Goal: Obtain resource: Download file/media

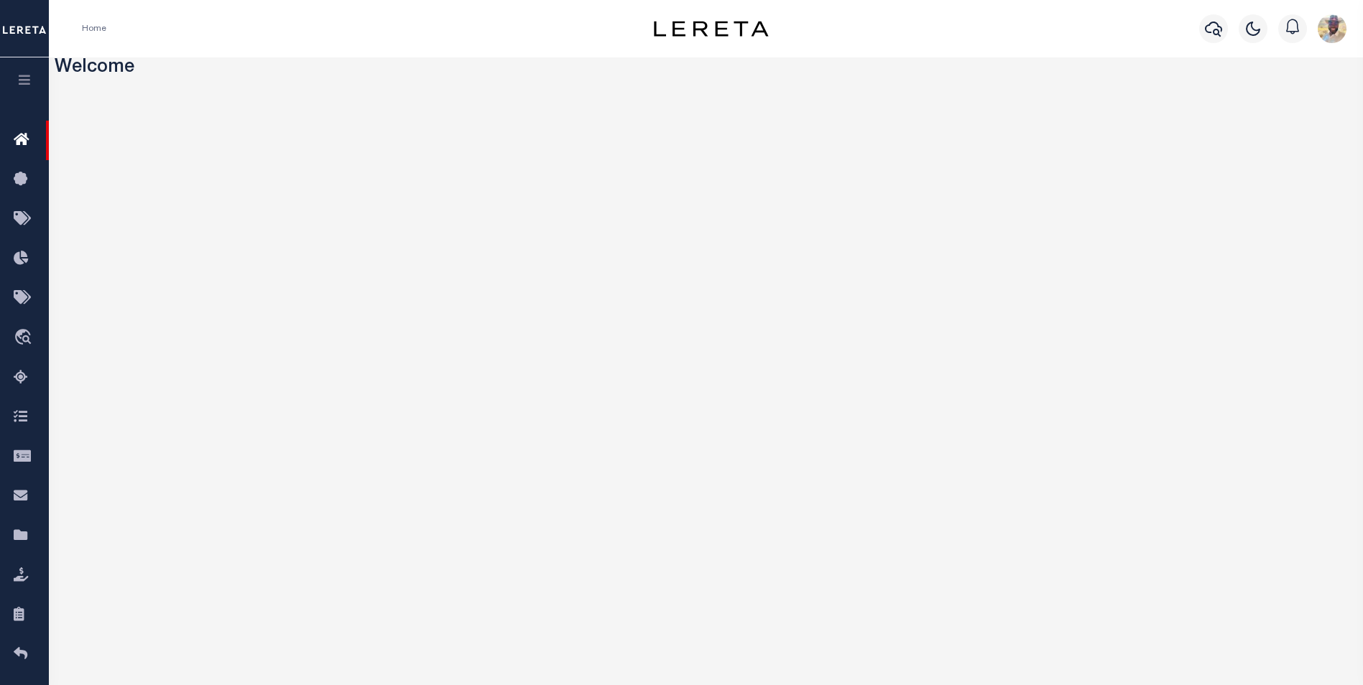
click at [20, 76] on icon "button" at bounding box center [25, 79] width 17 height 13
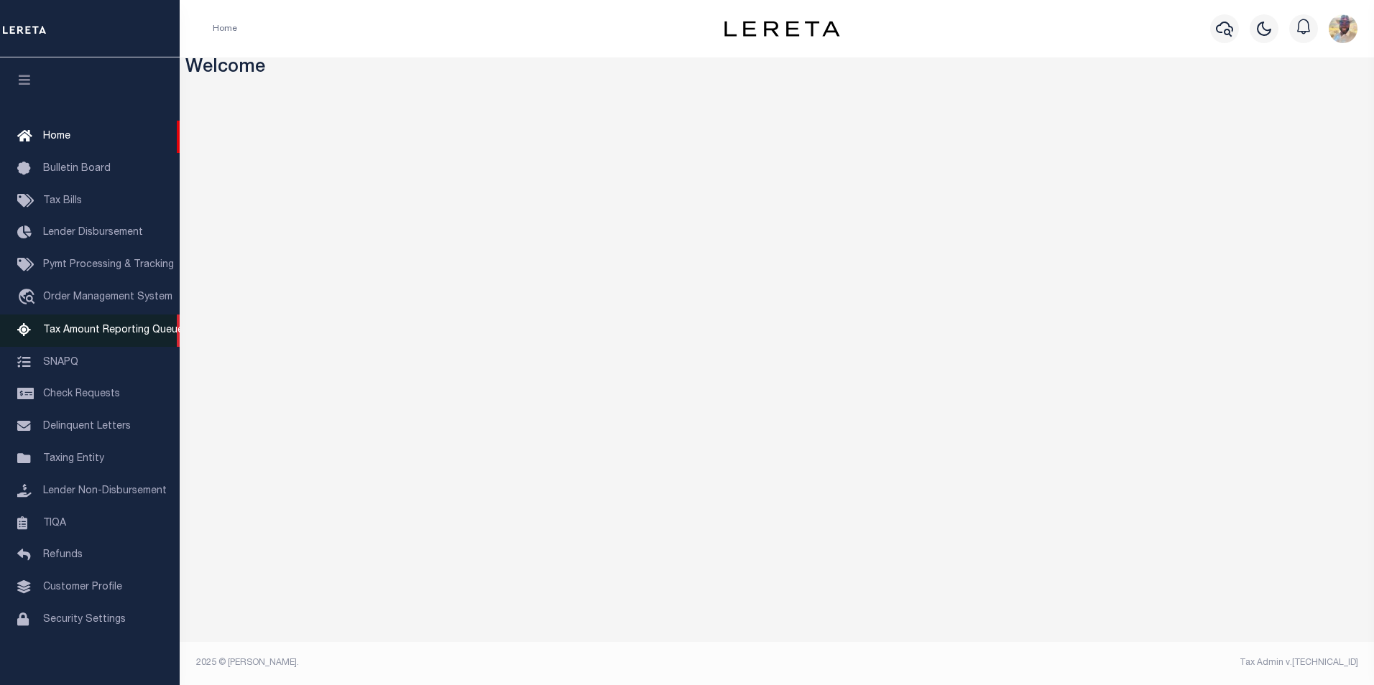
click at [87, 333] on span "Tax Amount Reporting Queue" at bounding box center [113, 330] width 140 height 10
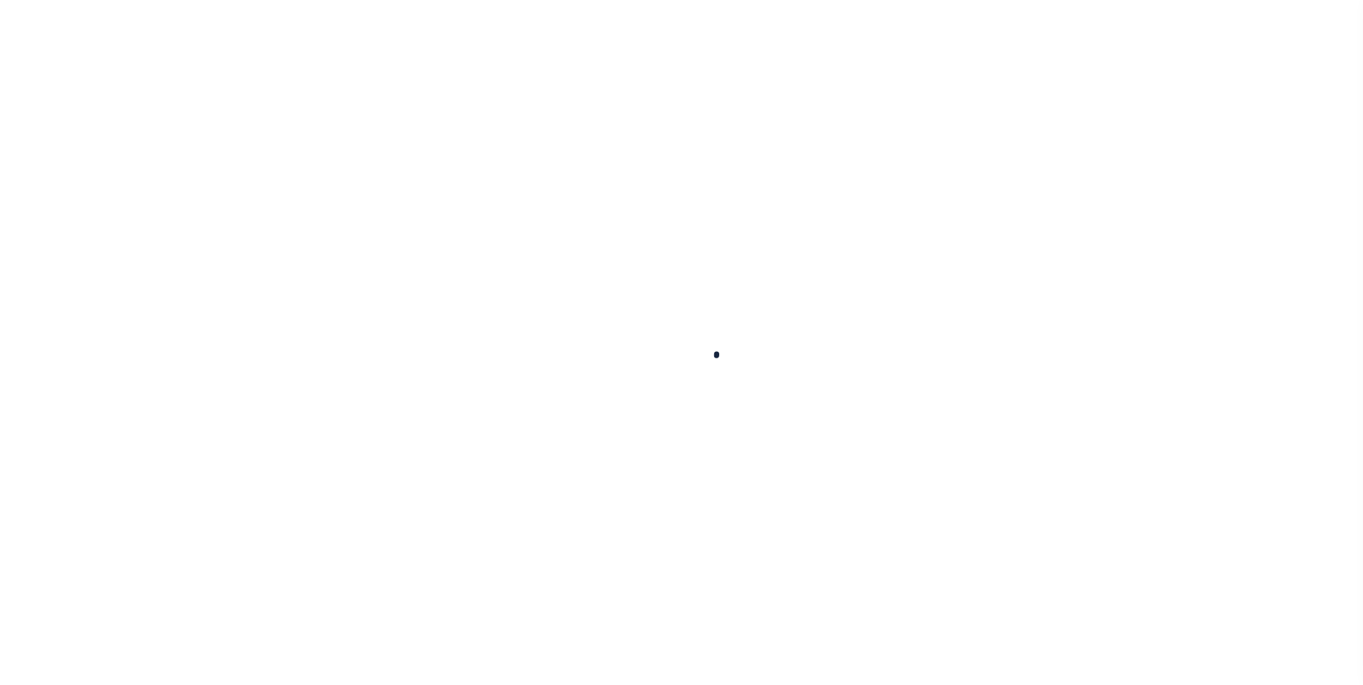
select select "100"
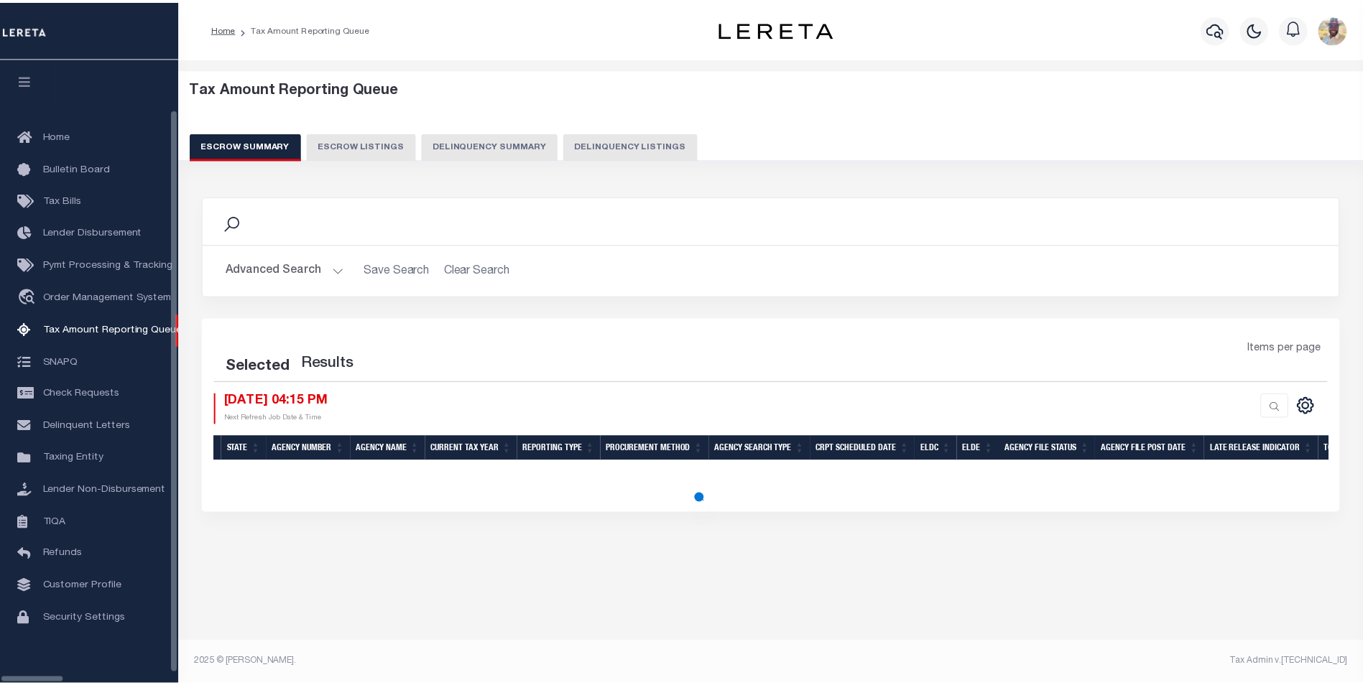
scroll to position [14, 0]
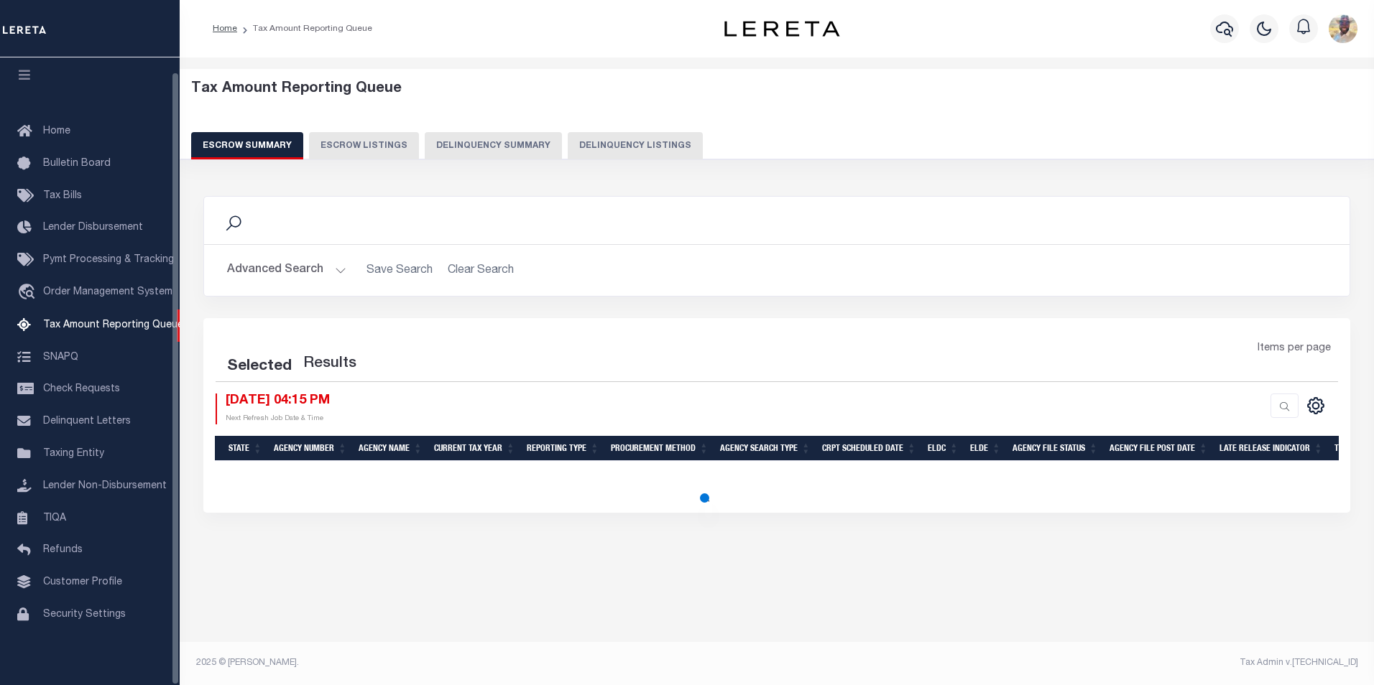
select select "100"
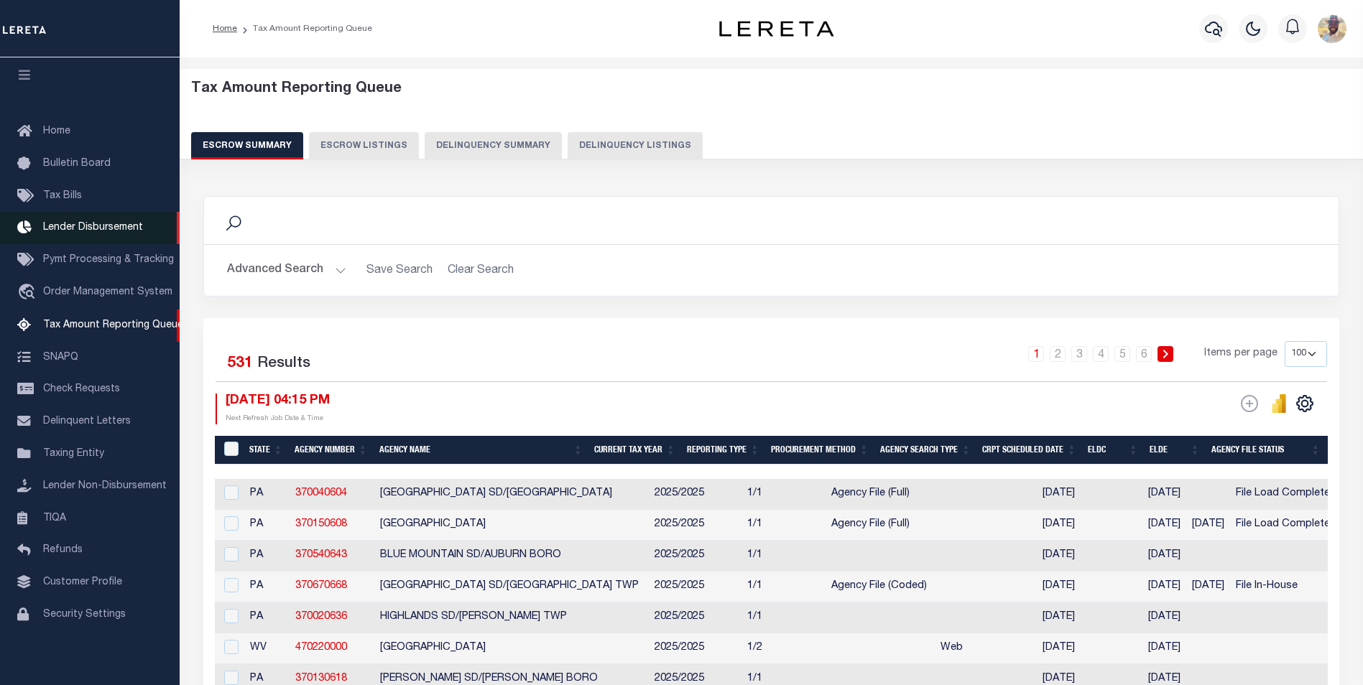
click at [64, 223] on span "Lender Disbursement" at bounding box center [93, 228] width 100 height 10
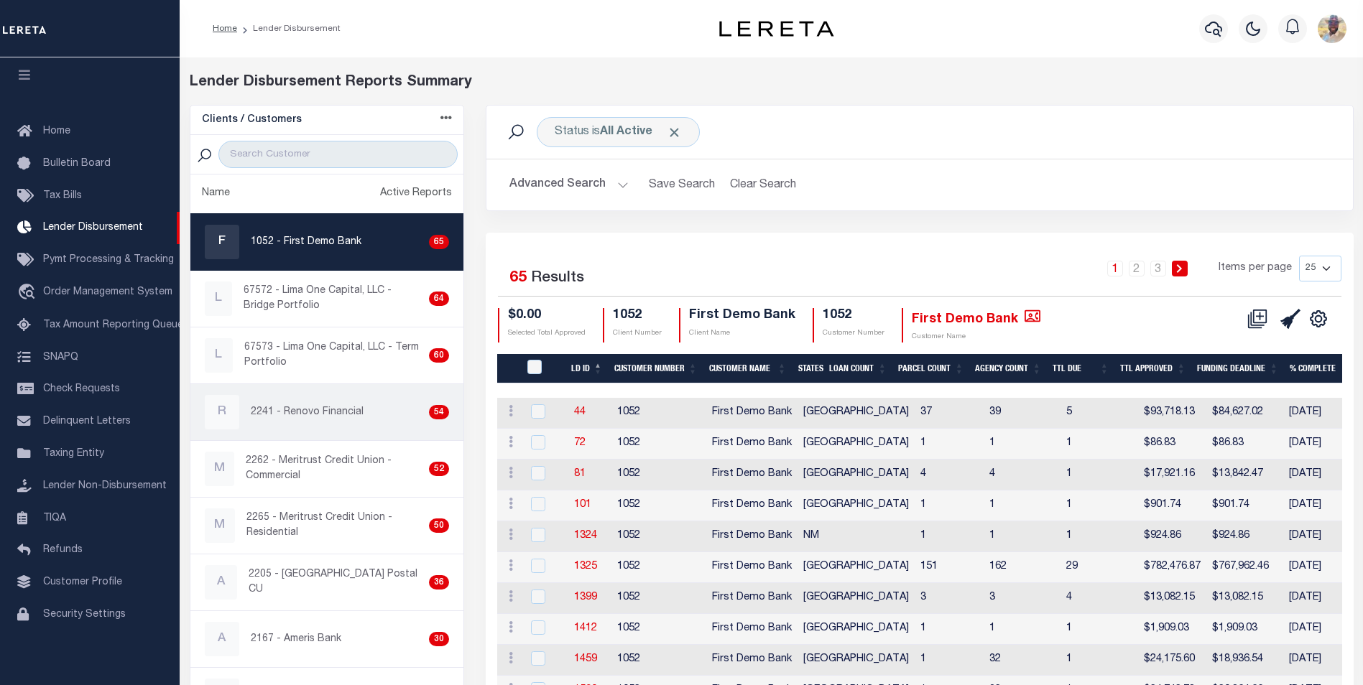
click at [343, 418] on p "2241 - Renovo Financial" at bounding box center [307, 412] width 113 height 15
checkbox input "true"
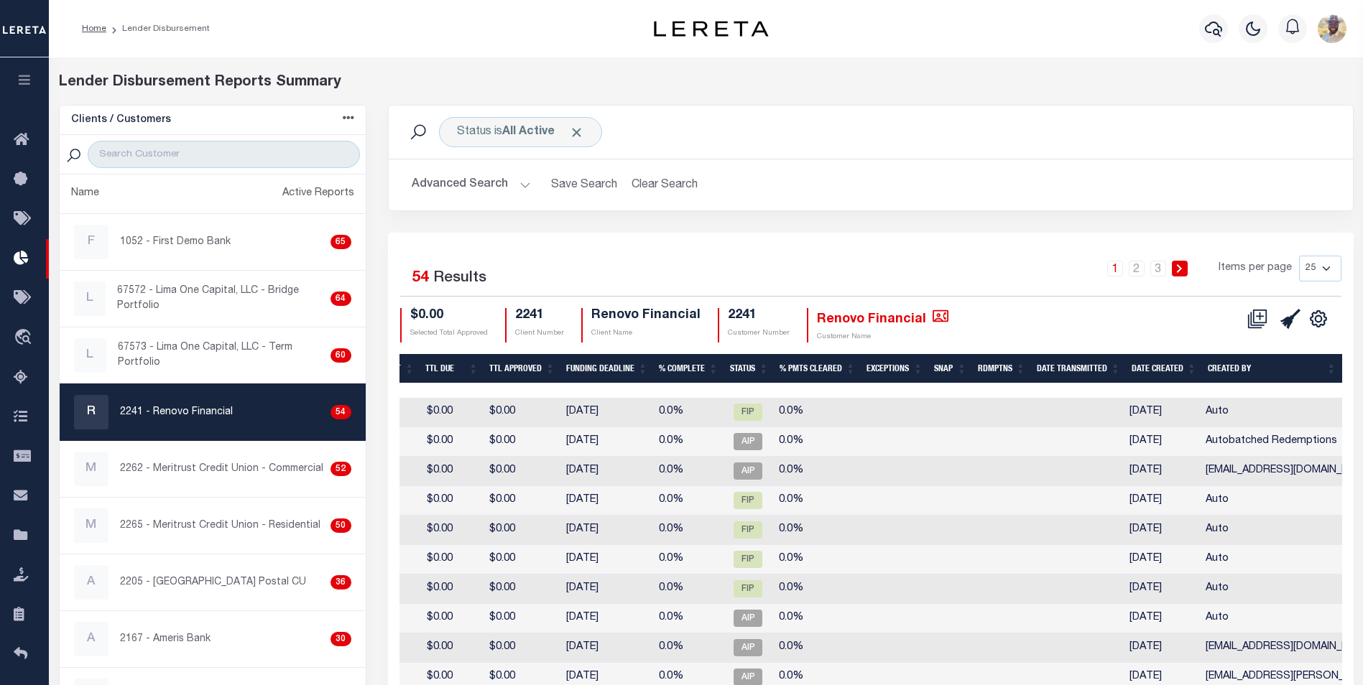
click at [739, 364] on th "Status" at bounding box center [748, 368] width 50 height 29
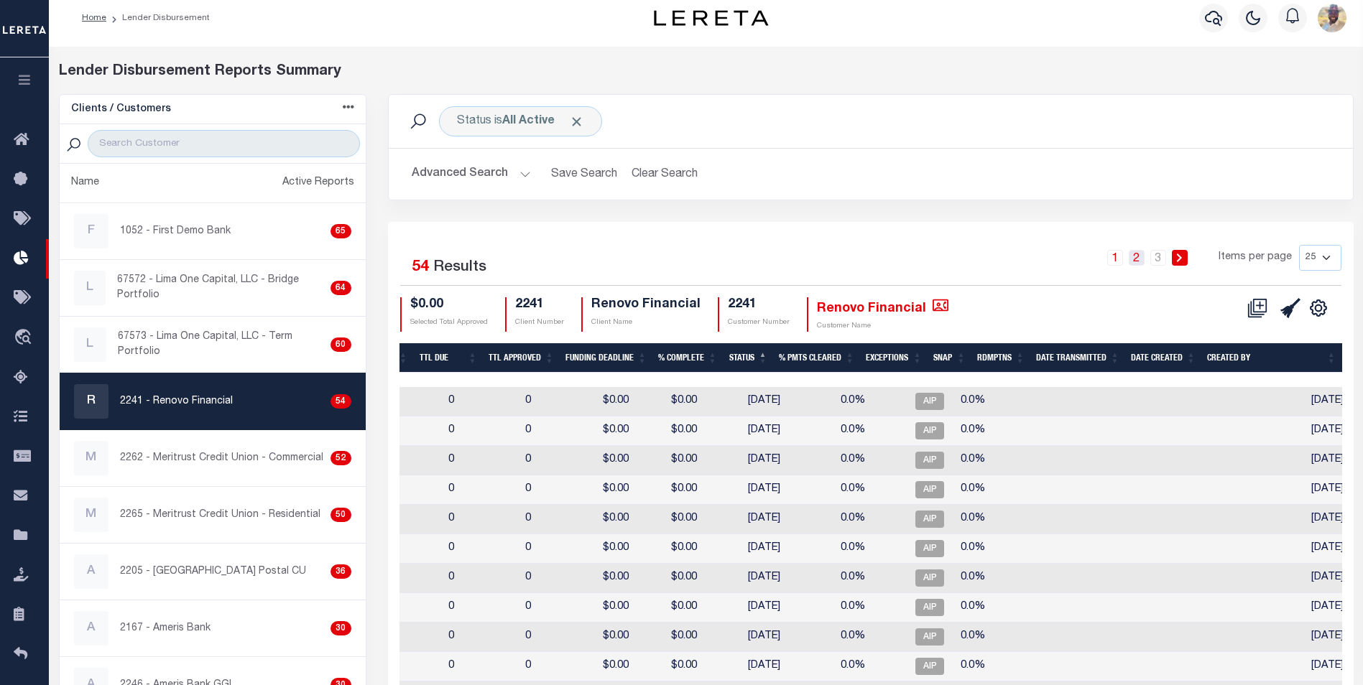
click at [1141, 262] on link "2" at bounding box center [1137, 258] width 16 height 16
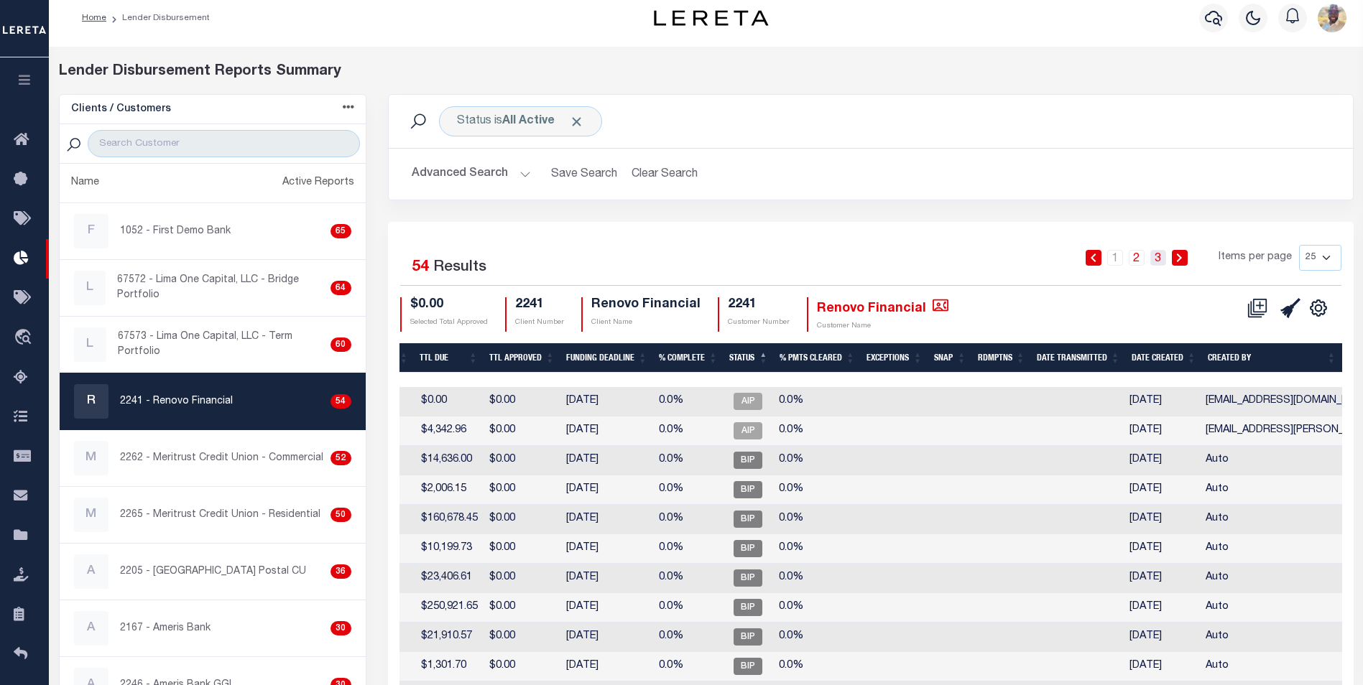
click at [1158, 261] on link "3" at bounding box center [1158, 258] width 16 height 16
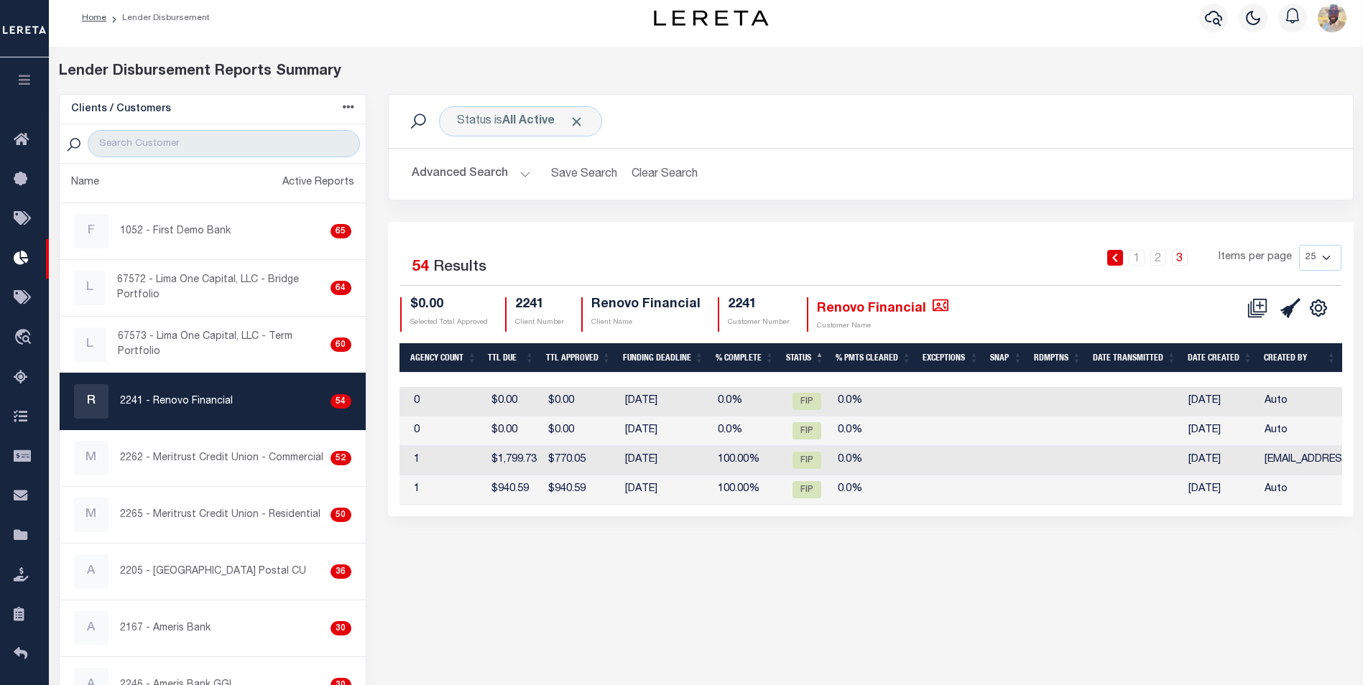
click at [1321, 251] on select "25 50 100 200" at bounding box center [1320, 258] width 42 height 26
select select "200"
click at [1299, 245] on select "25 50 100 200" at bounding box center [1320, 258] width 42 height 26
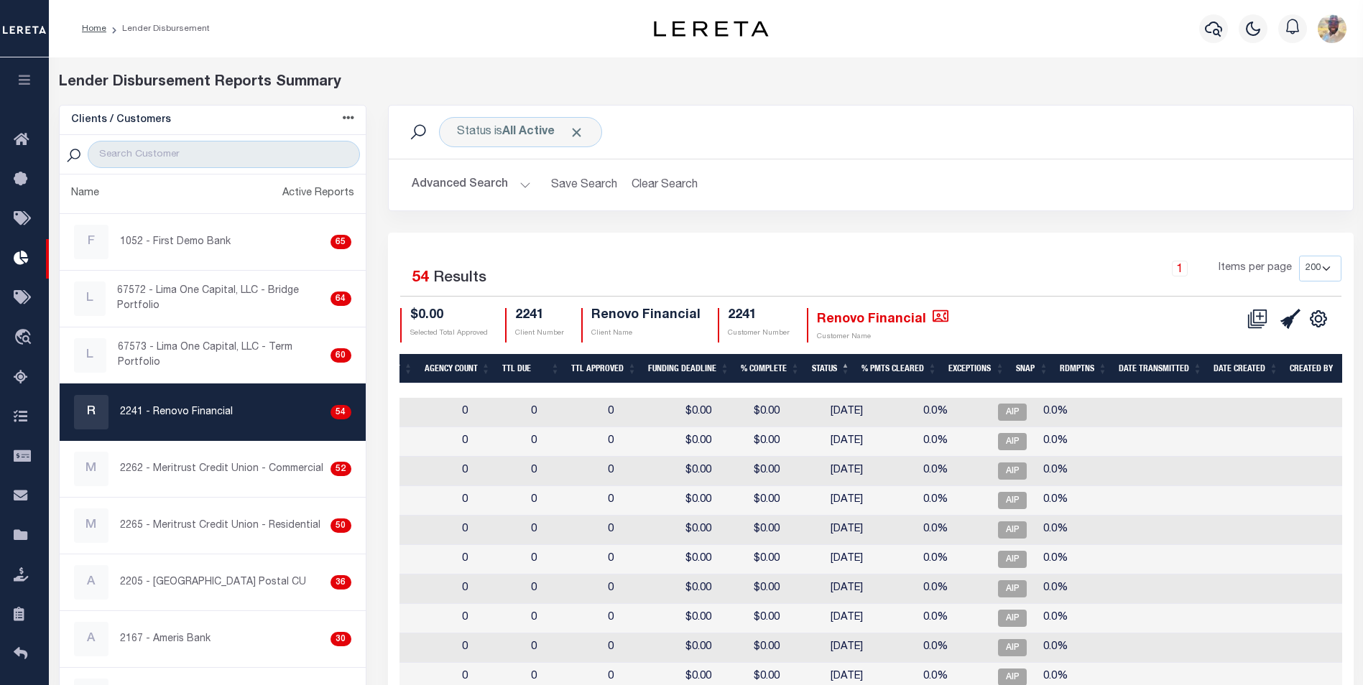
click at [432, 365] on th "Agency Count" at bounding box center [458, 368] width 78 height 29
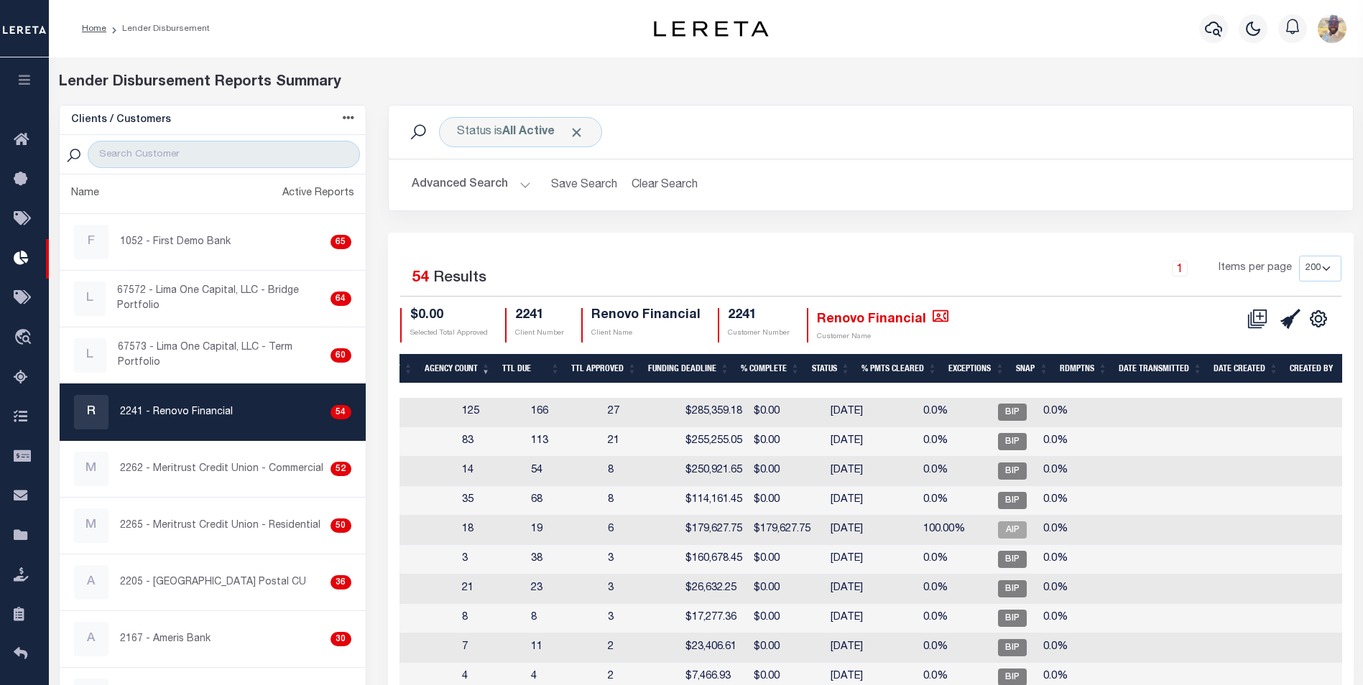
click at [825, 408] on td "[DATE]" at bounding box center [871, 412] width 93 height 29
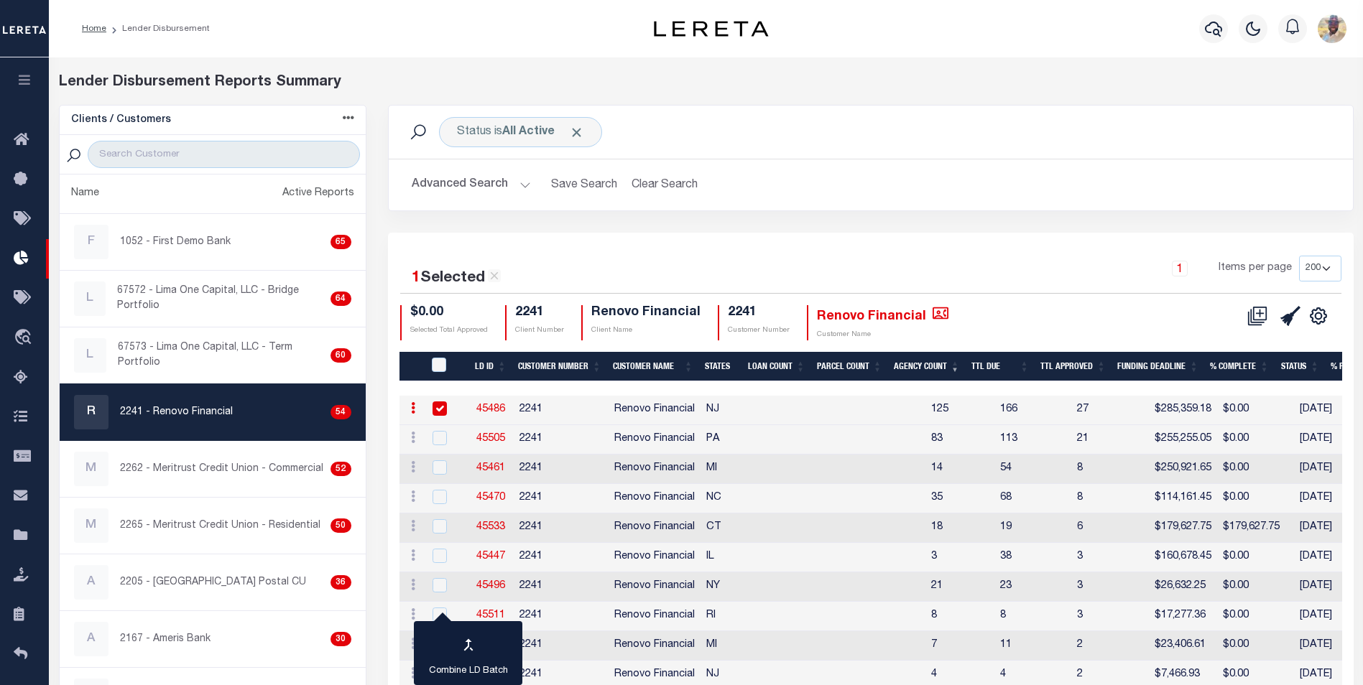
click at [436, 404] on input "checkbox" at bounding box center [440, 409] width 14 height 14
checkbox input "false"
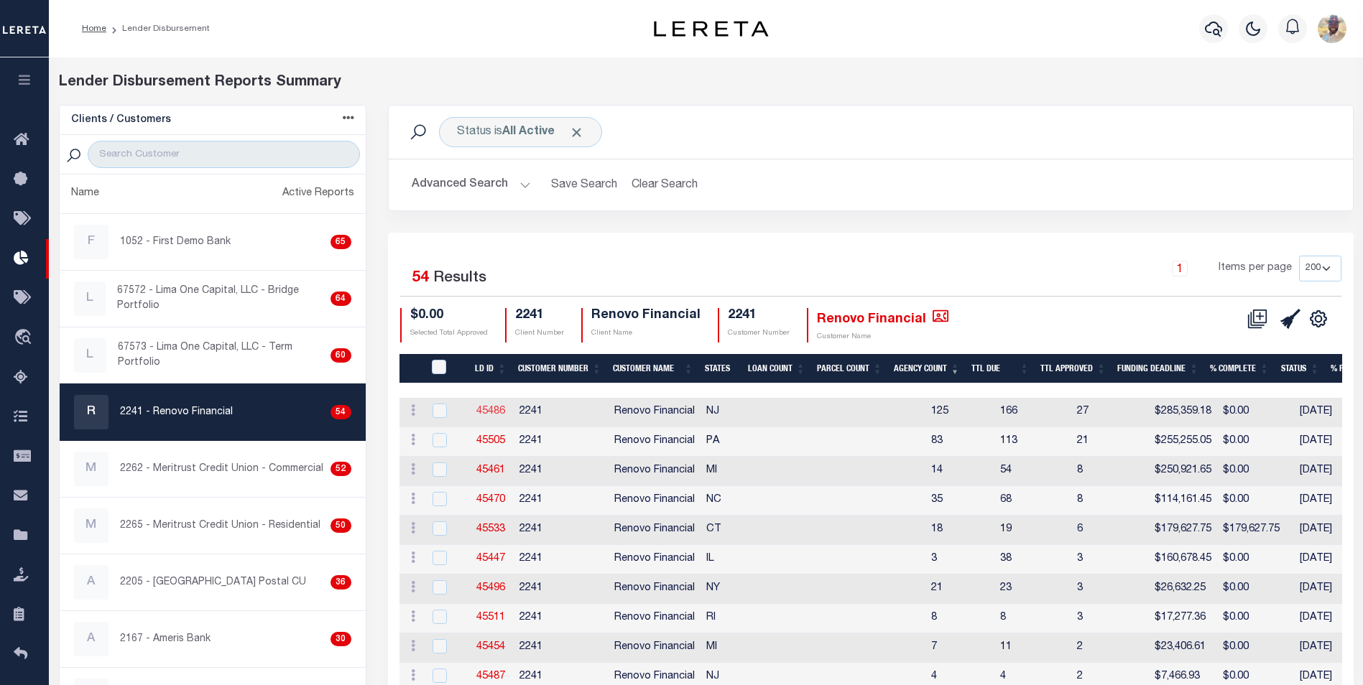
click at [484, 407] on link "45486" at bounding box center [490, 412] width 29 height 10
checkbox input "true"
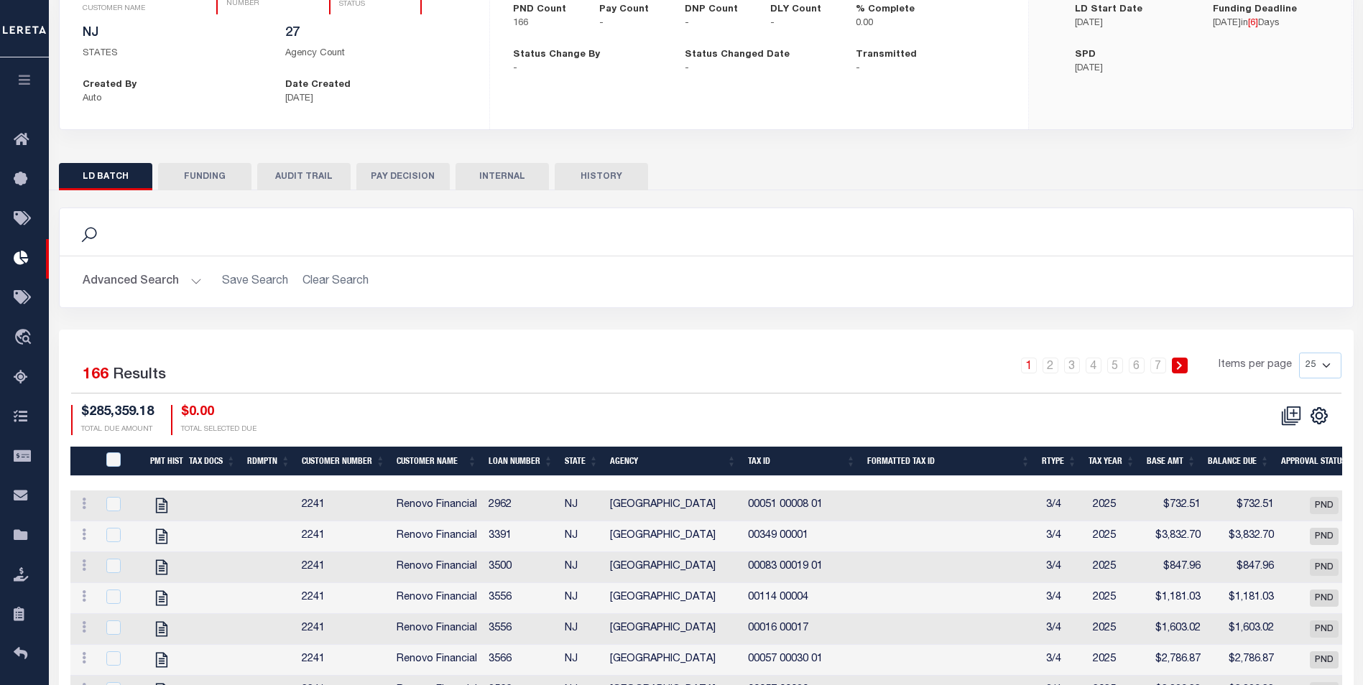
scroll to position [162, 0]
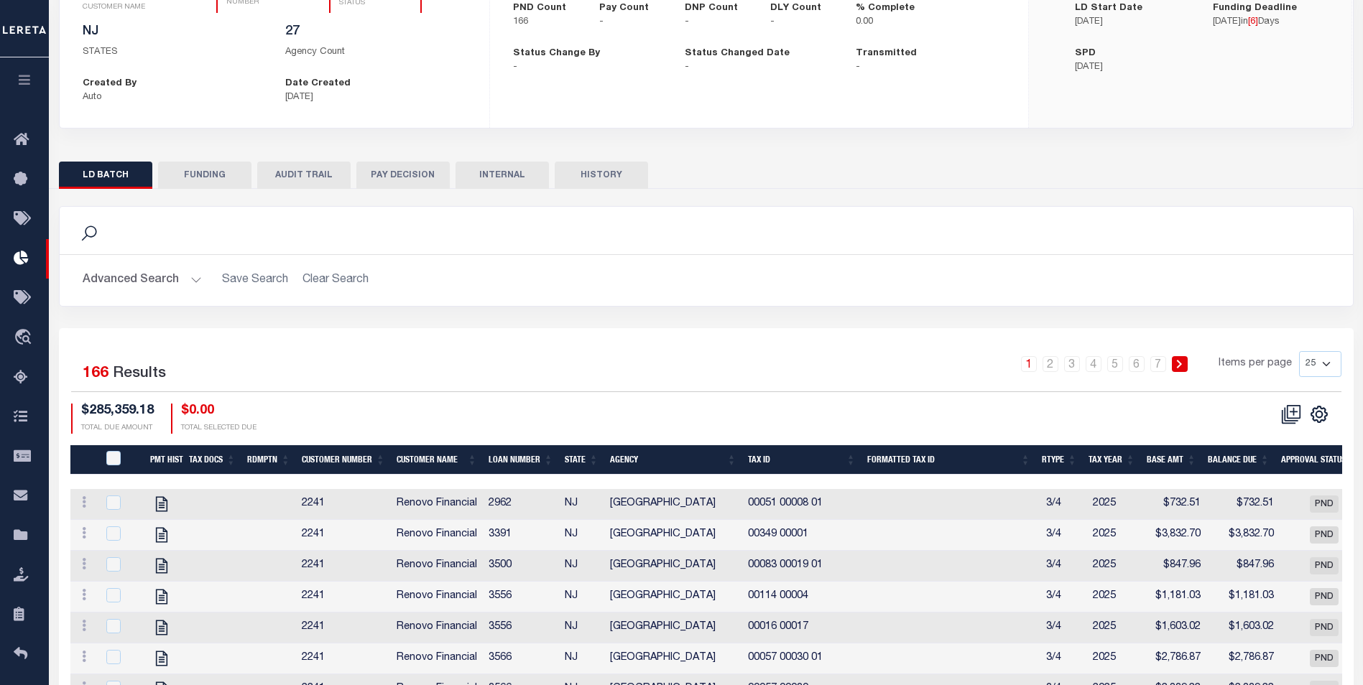
checkbox input "true"
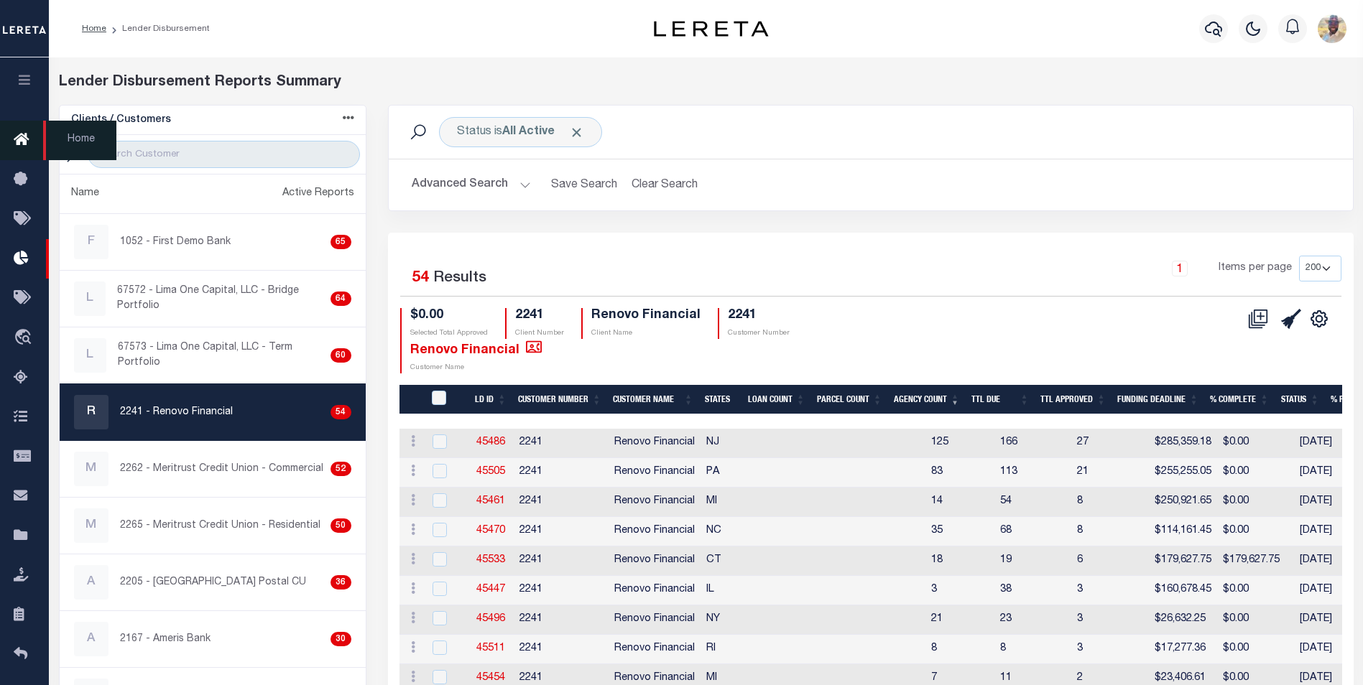
click at [18, 140] on icon at bounding box center [25, 140] width 23 height 18
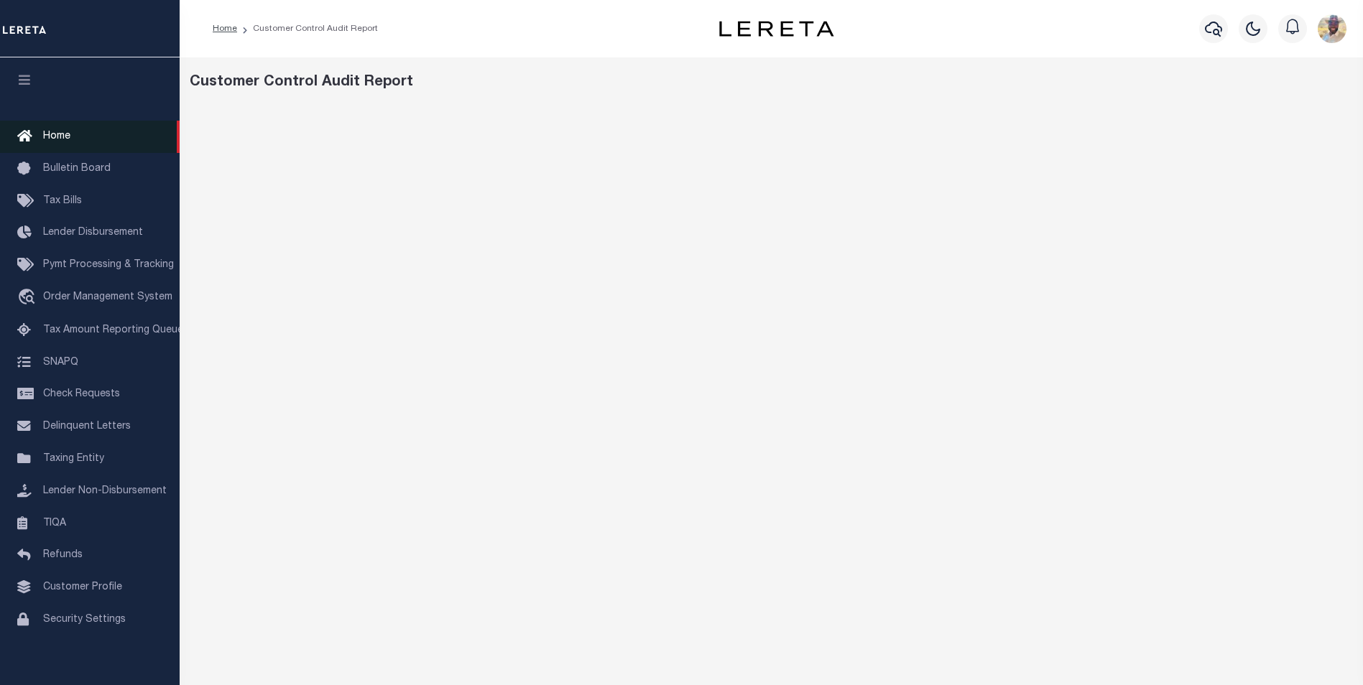
click at [52, 134] on span "Home" at bounding box center [56, 136] width 27 height 10
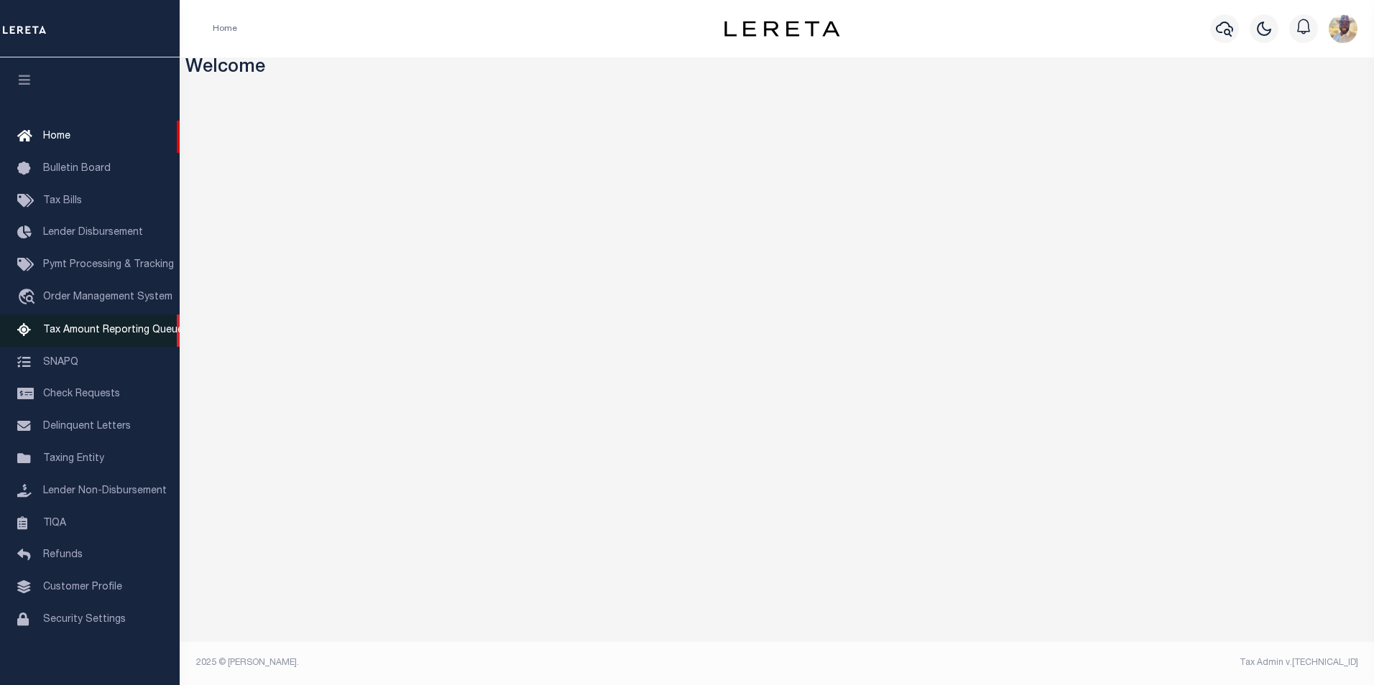
click at [73, 329] on span "Tax Amount Reporting Queue" at bounding box center [113, 330] width 140 height 10
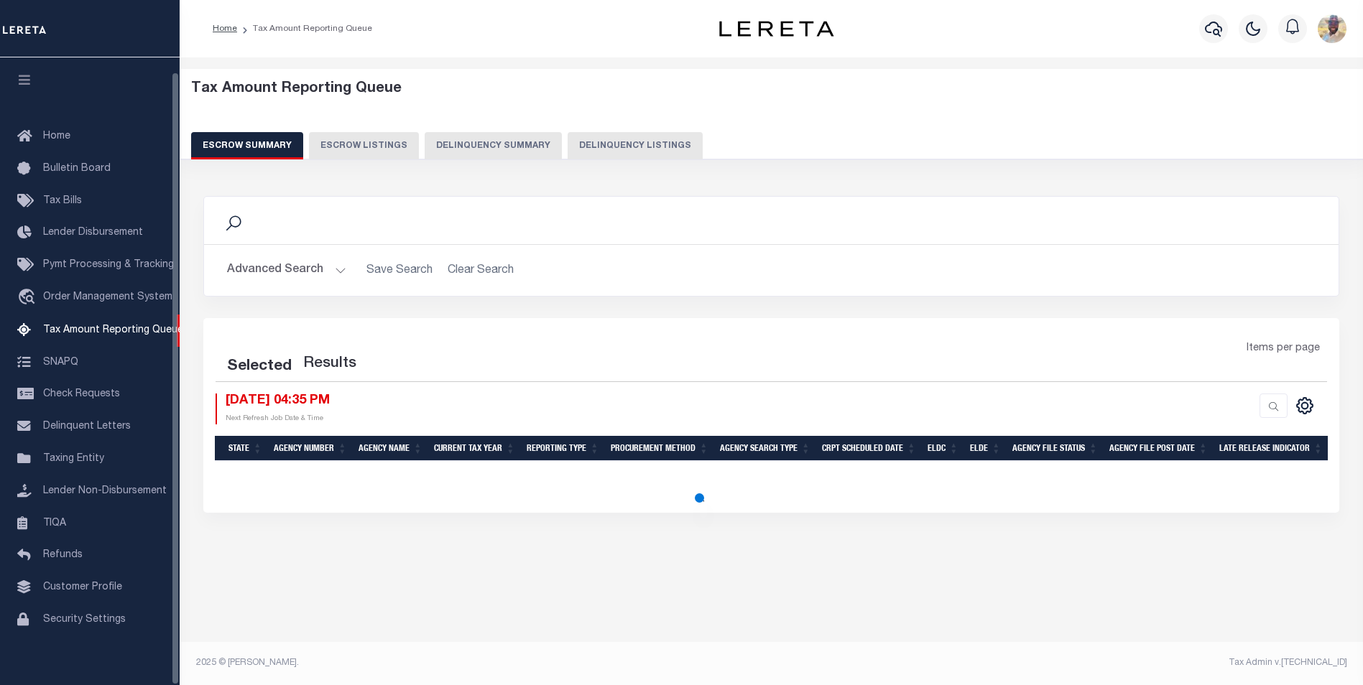
select select "100"
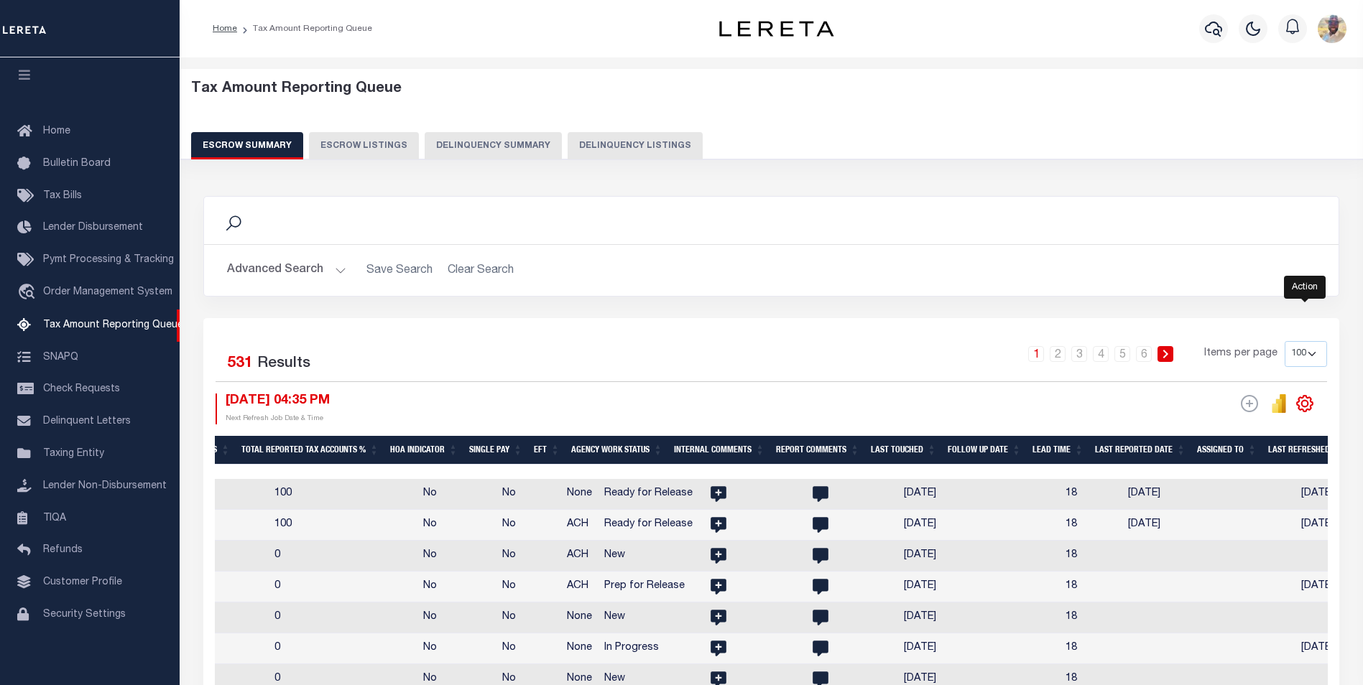
click at [1302, 406] on icon "" at bounding box center [1305, 403] width 6 height 6
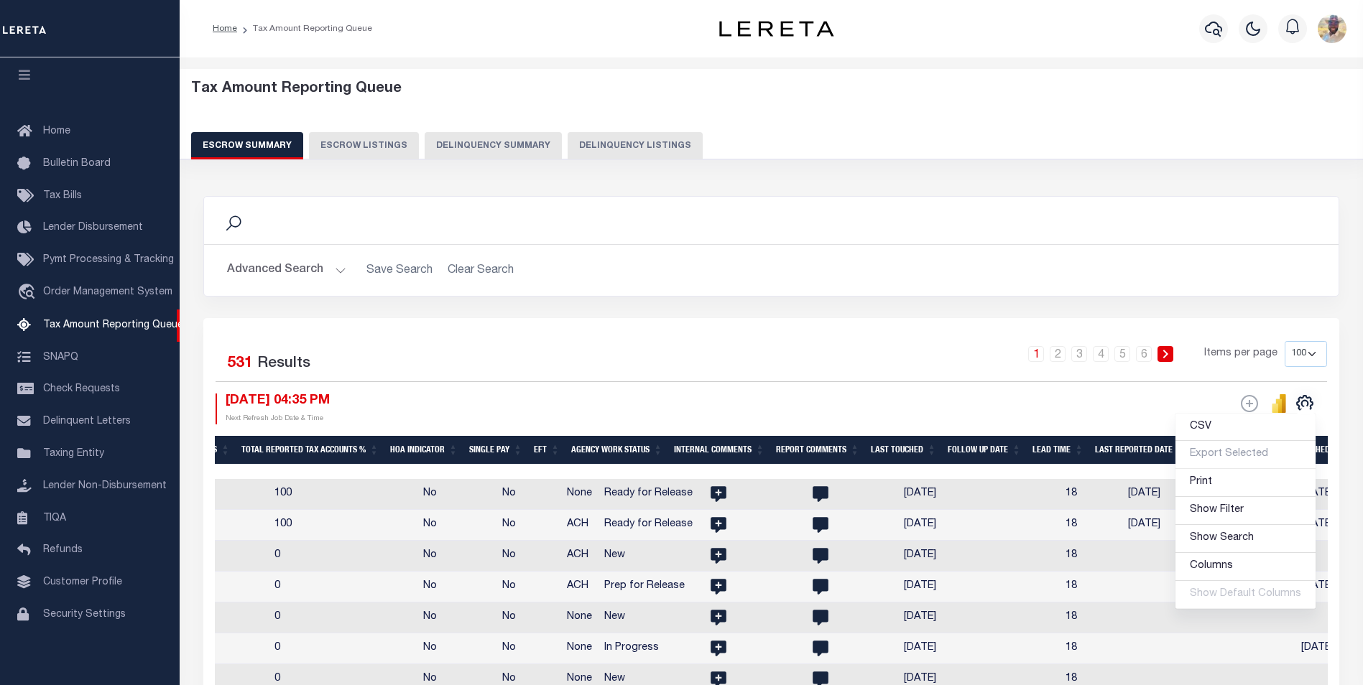
click at [289, 273] on button "Advanced Search" at bounding box center [286, 270] width 119 height 28
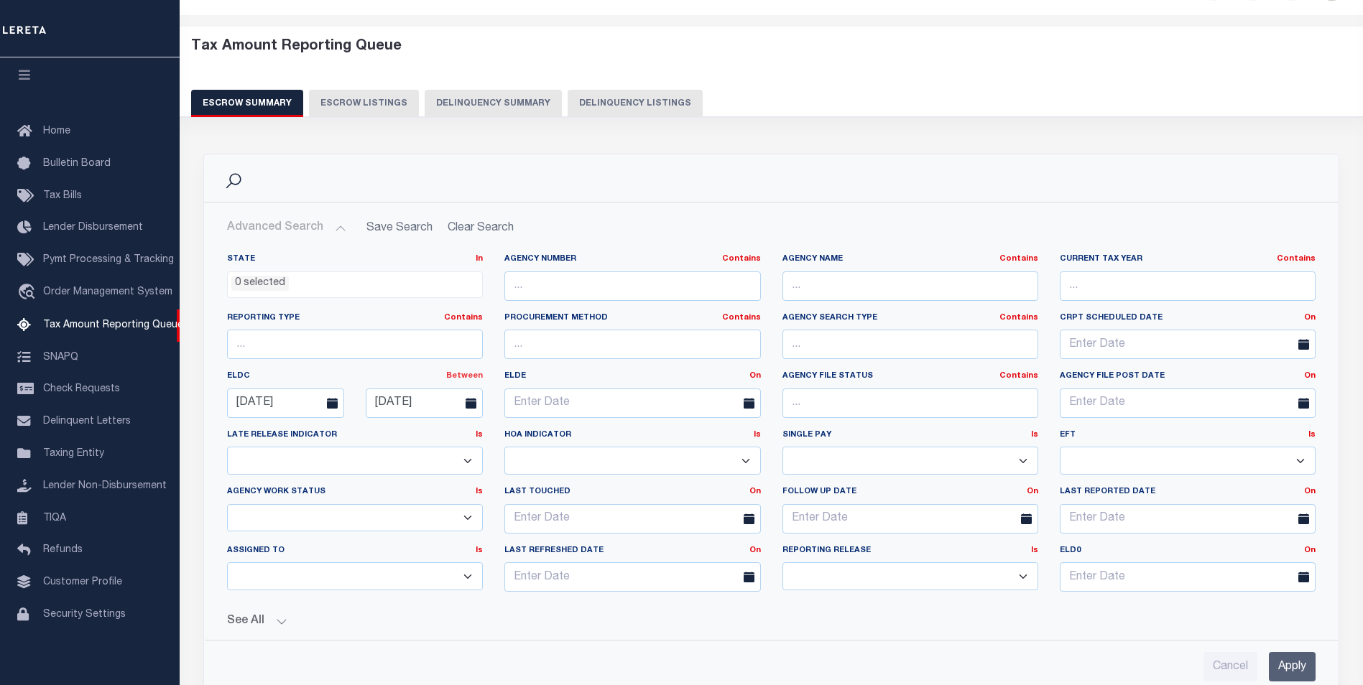
scroll to position [144, 0]
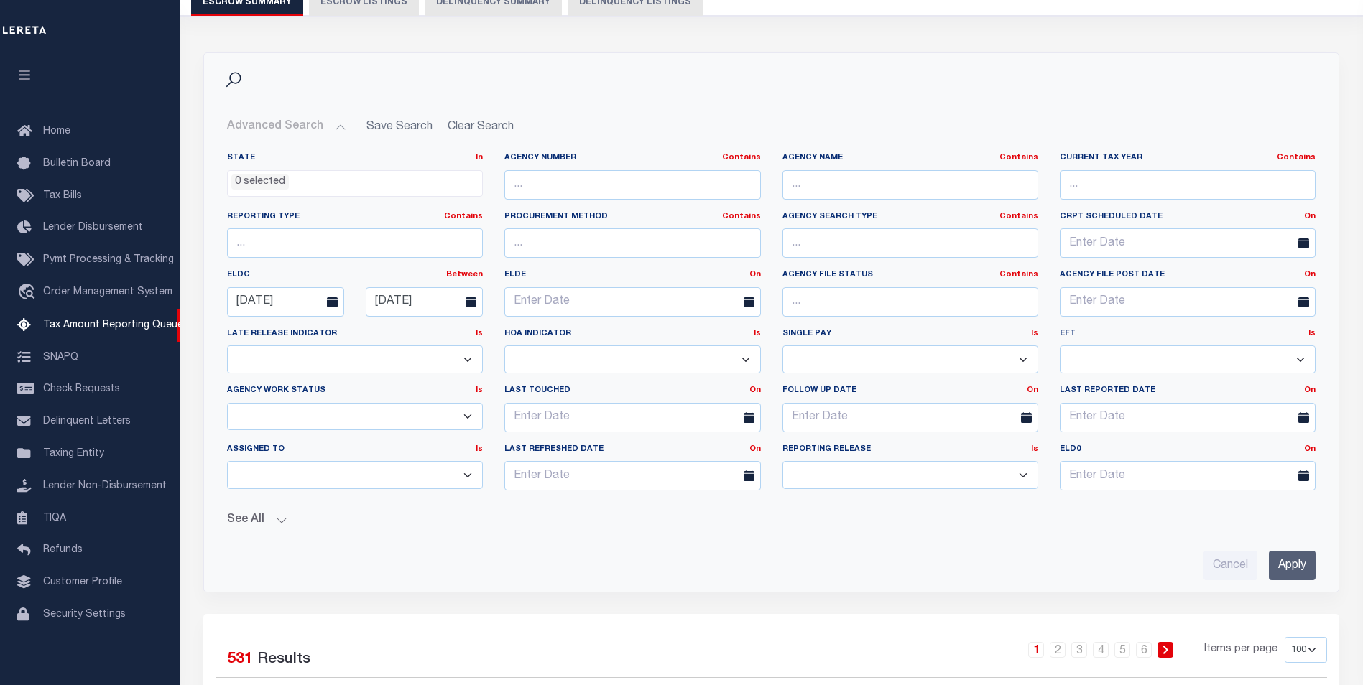
click at [491, 126] on h2 "Advanced Search Save Search Clear Search EscrowSummaryGridWrapper_dynamictable_…" at bounding box center [771, 127] width 1111 height 28
click at [486, 129] on h2 "Advanced Search Save Search Clear Search EscrowSummaryGridWrapper_dynamictable_…" at bounding box center [771, 127] width 1111 height 28
click at [485, 130] on h2 "Advanced Search Save Search Clear Search EscrowSummaryGridWrapper_dynamictable_…" at bounding box center [771, 127] width 1111 height 28
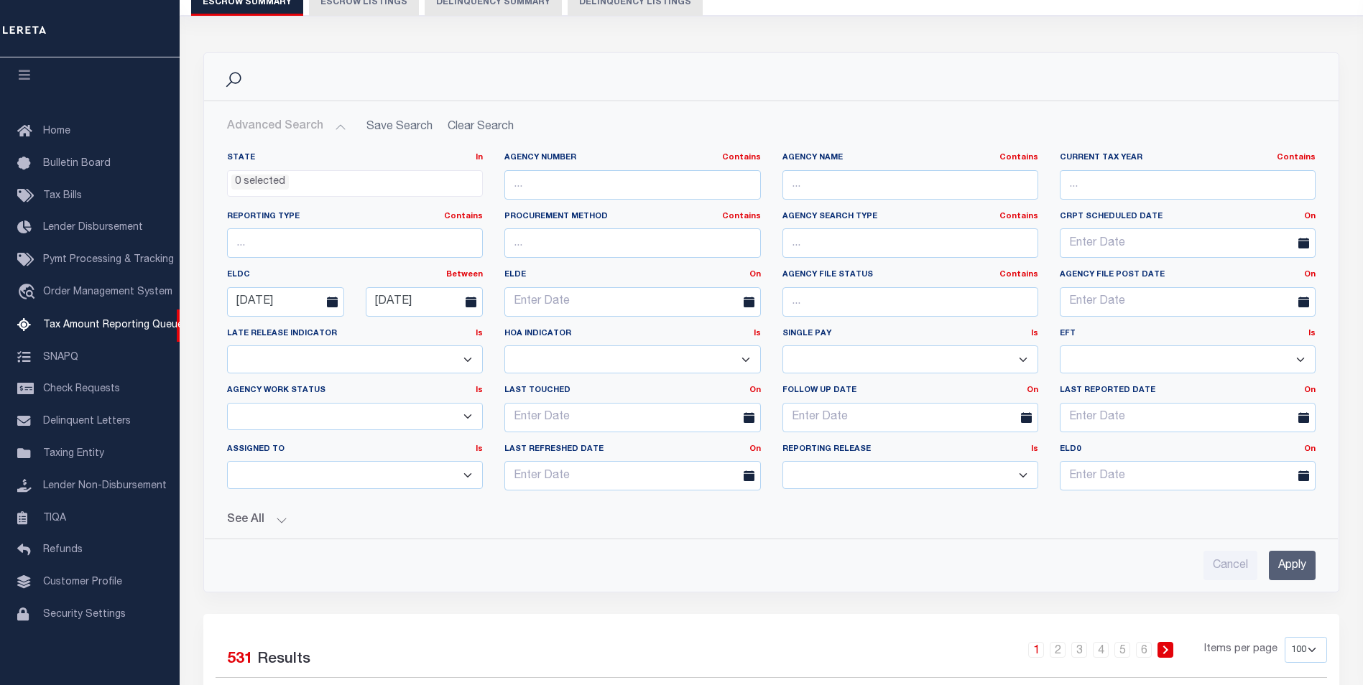
click at [485, 130] on h2 "Advanced Search Save Search Clear Search EscrowSummaryGridWrapper_dynamictable_…" at bounding box center [771, 127] width 1111 height 28
click at [1220, 563] on input "Cancel" at bounding box center [1230, 565] width 54 height 29
checkbox input "true"
select select
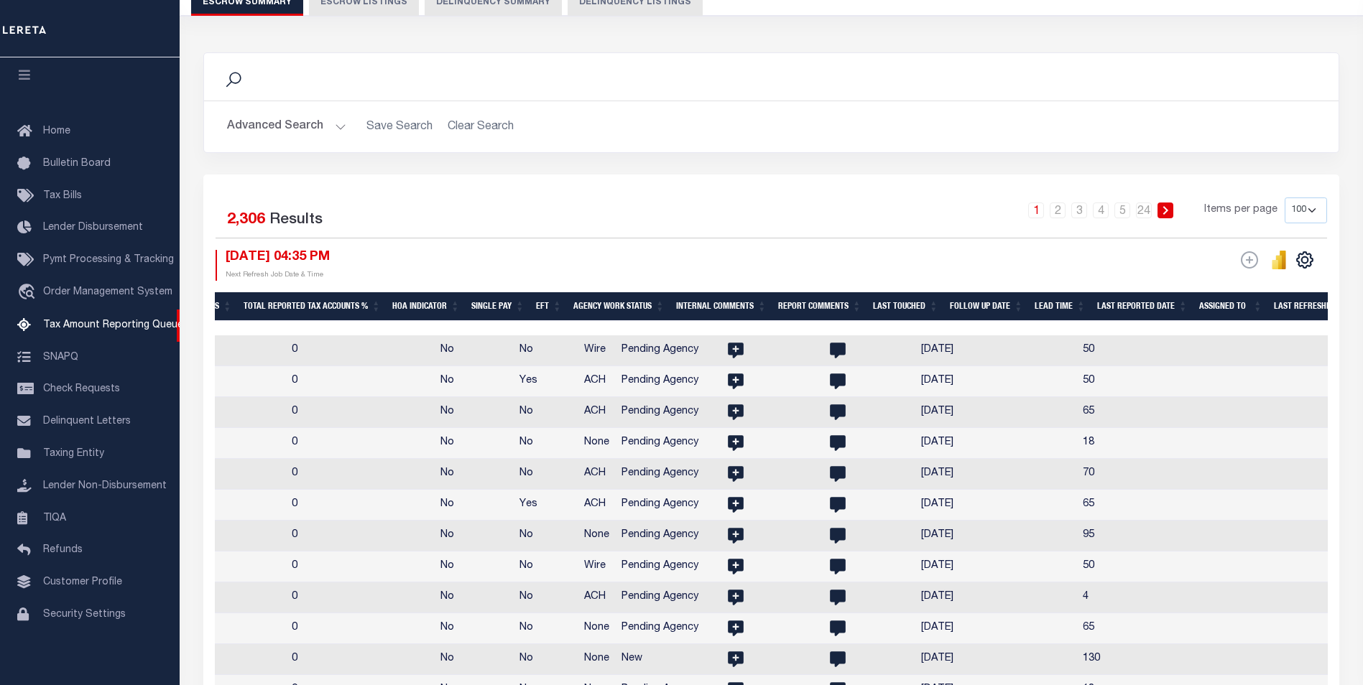
click at [308, 123] on button "Advanced Search" at bounding box center [286, 127] width 119 height 28
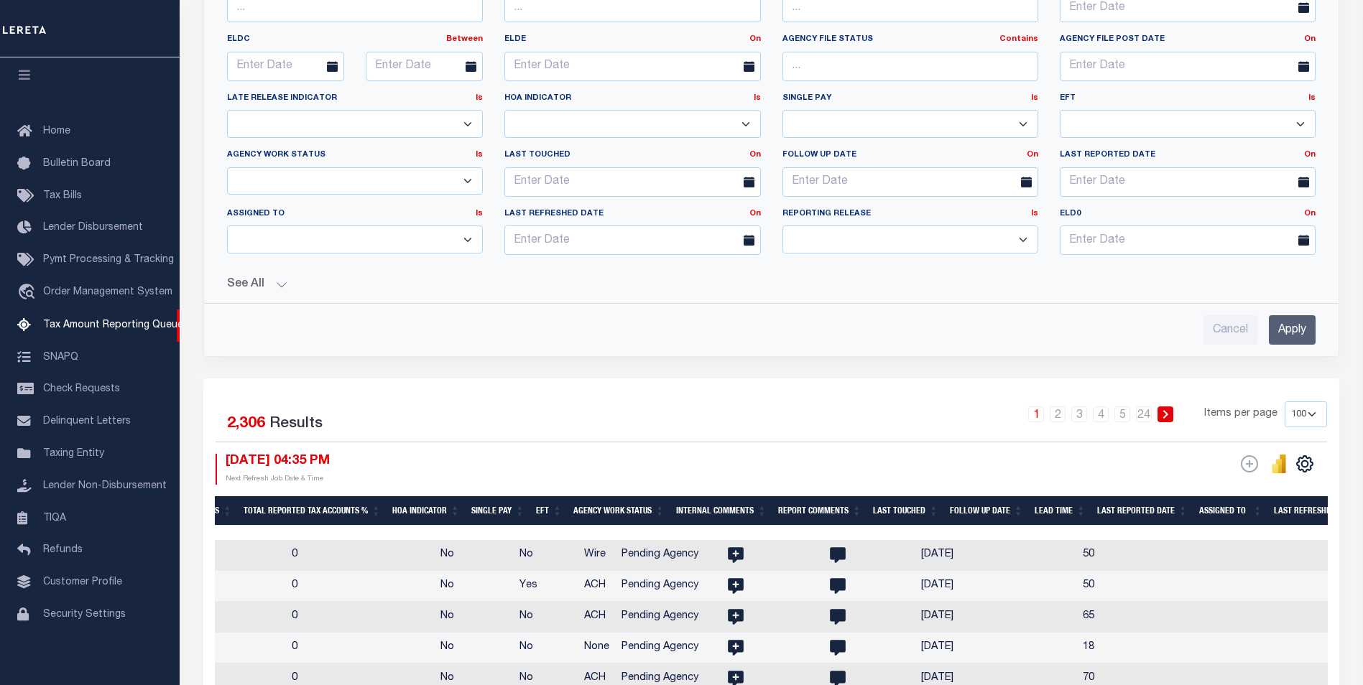
scroll to position [431, 0]
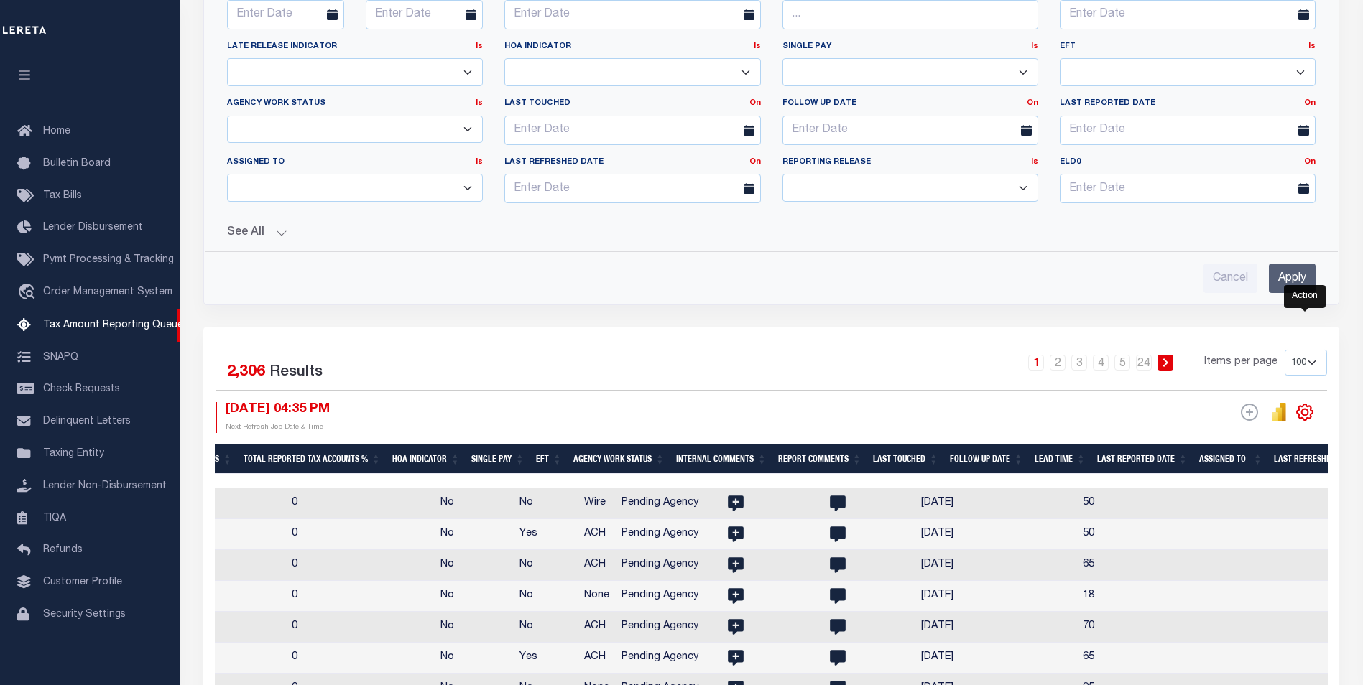
click at [1302, 412] on icon "" at bounding box center [1305, 412] width 6 height 6
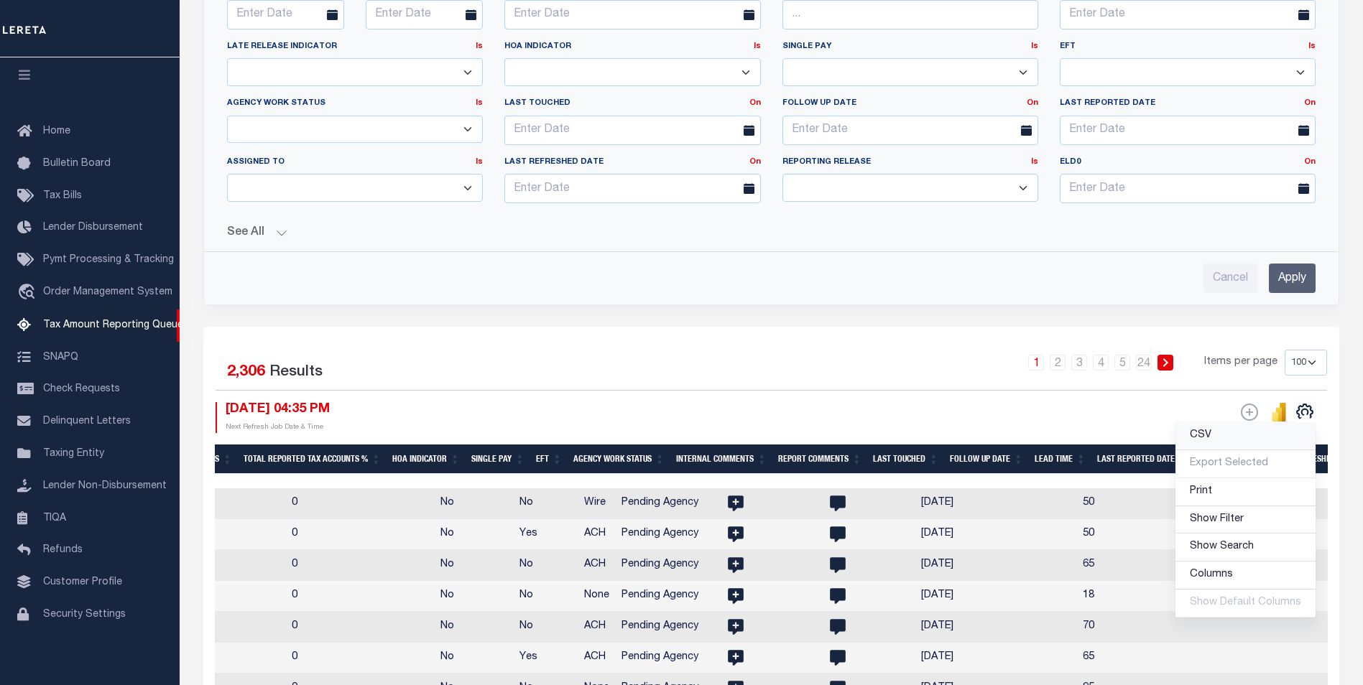
click at [1229, 434] on link "CSV" at bounding box center [1245, 436] width 140 height 28
